Goal: Navigation & Orientation: Understand site structure

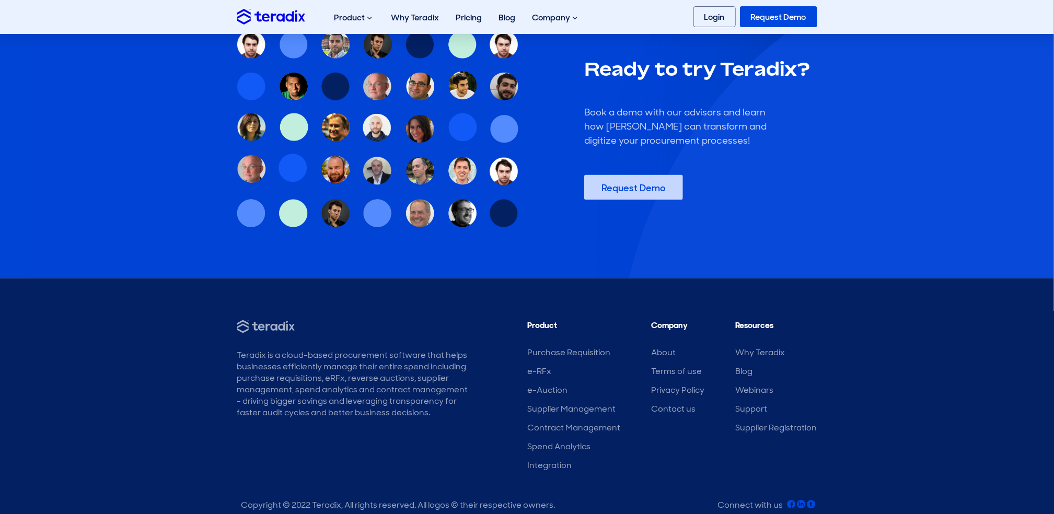
scroll to position [3183, 0]
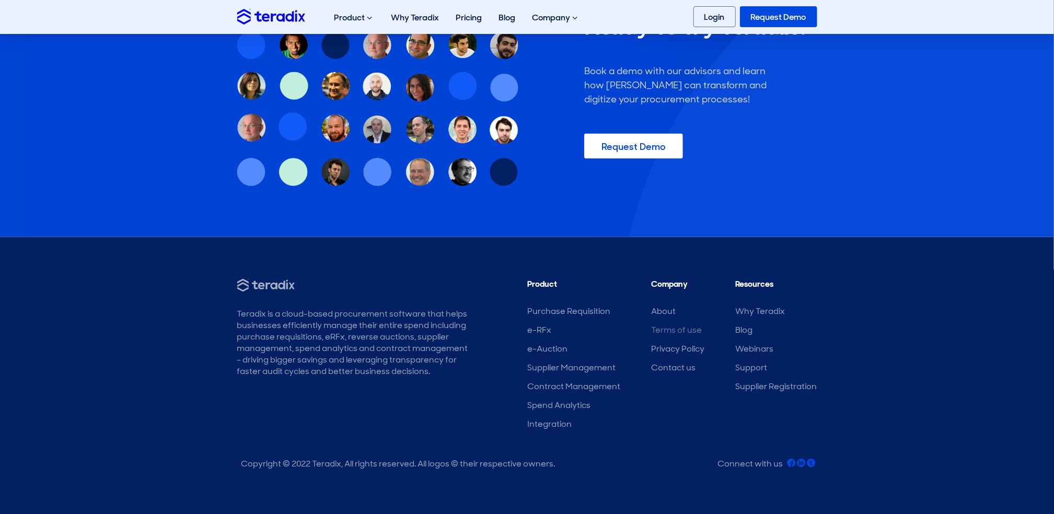
click at [662, 328] on link "Terms of use" at bounding box center [677, 330] width 51 height 11
click at [686, 347] on link "Privacy Policy" at bounding box center [678, 349] width 53 height 11
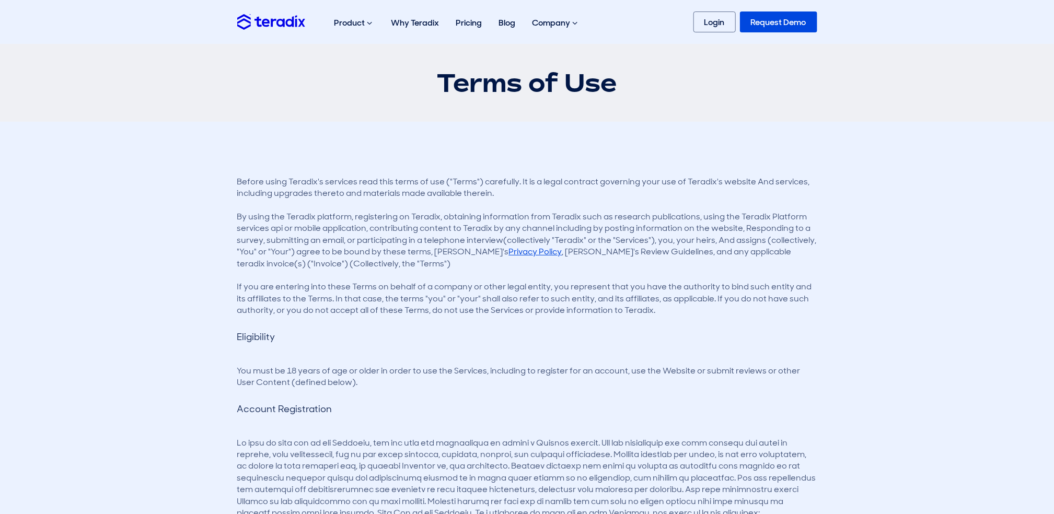
click at [547, 251] on link "Privacy Policy" at bounding box center [535, 251] width 53 height 11
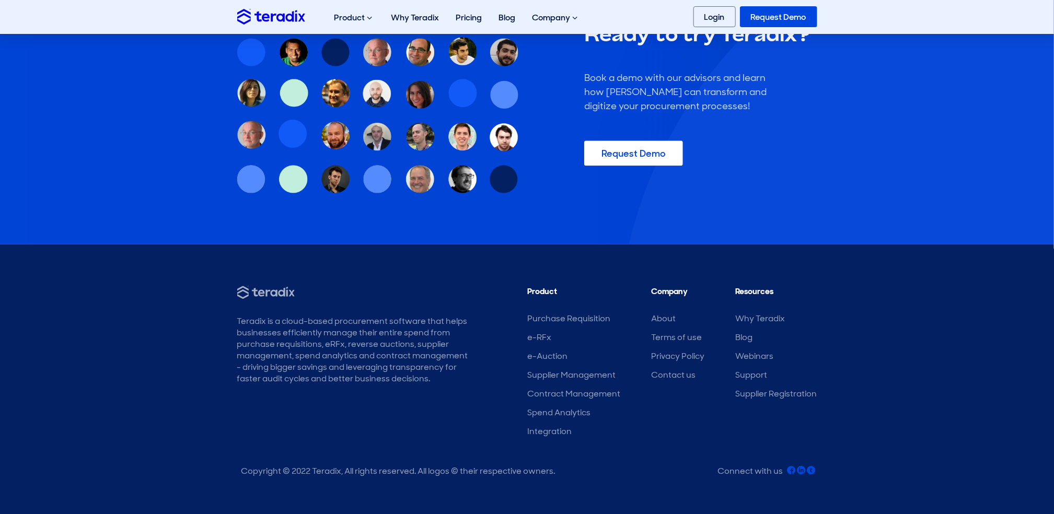
scroll to position [3745, 0]
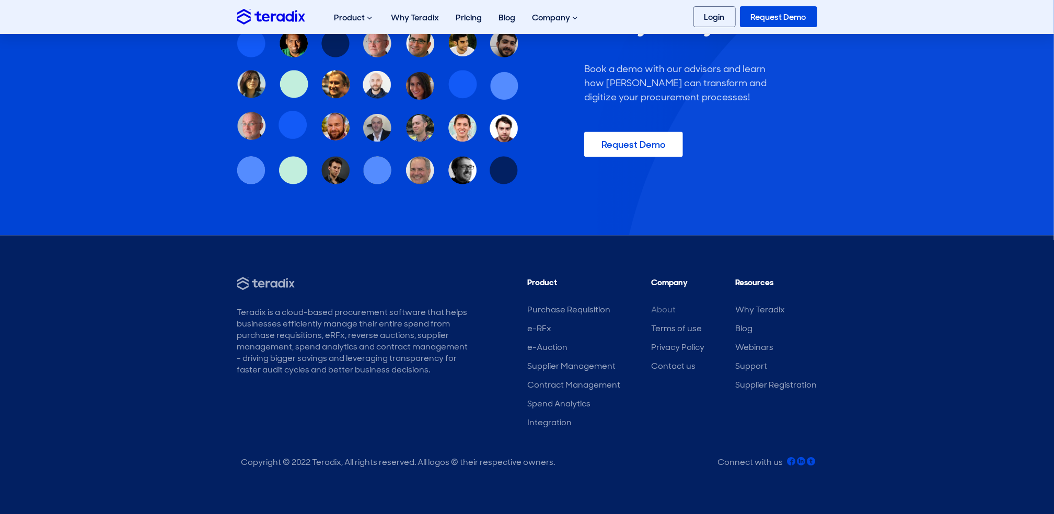
click at [663, 312] on link "About" at bounding box center [664, 309] width 25 height 11
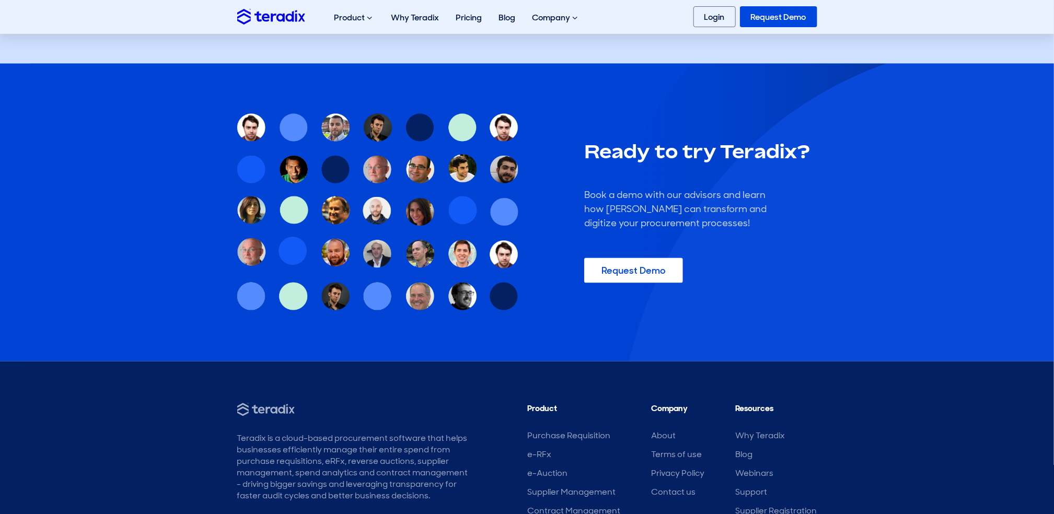
scroll to position [1253, 0]
